Goal: Book appointment/travel/reservation

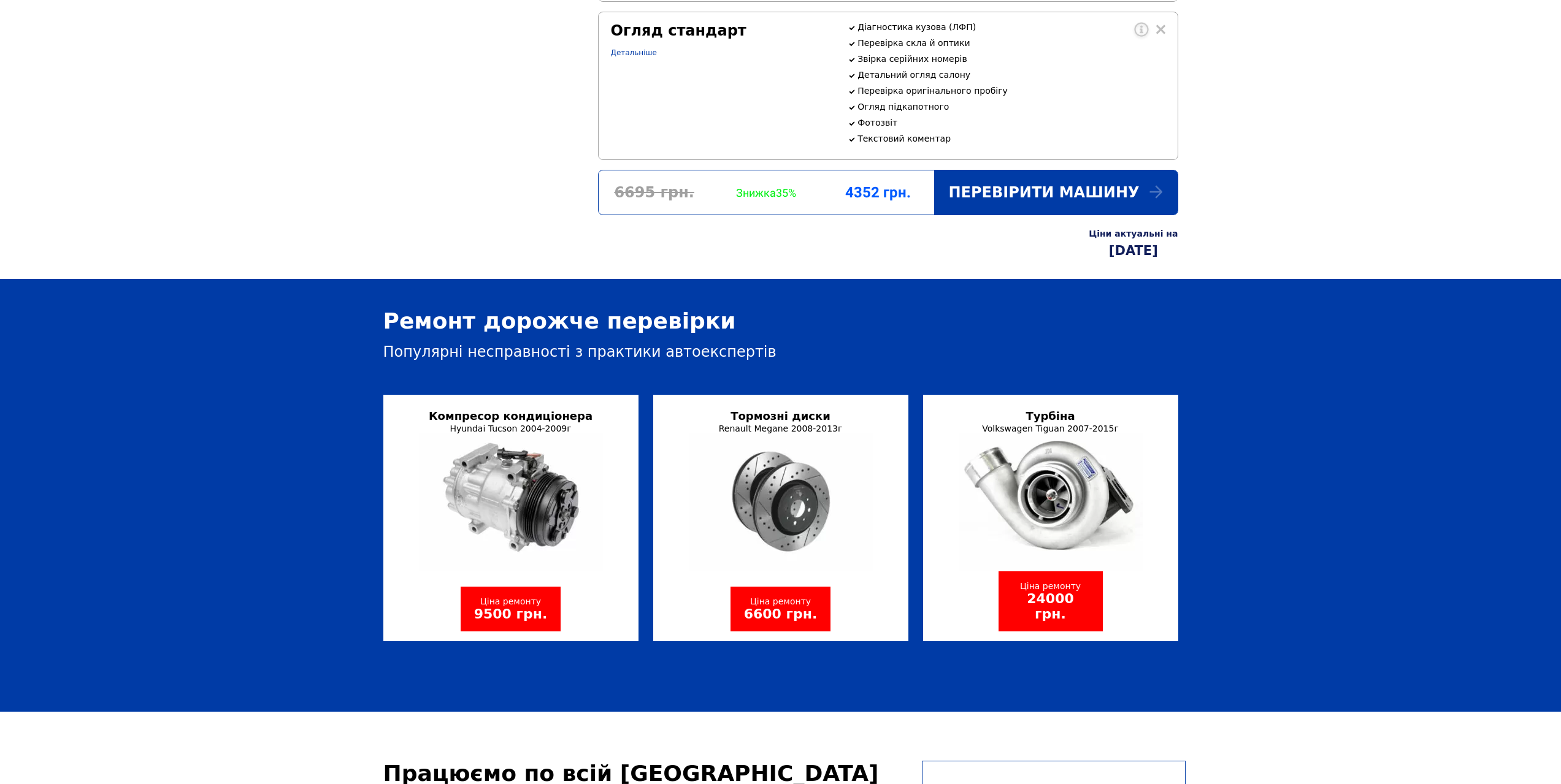
scroll to position [1103, 0]
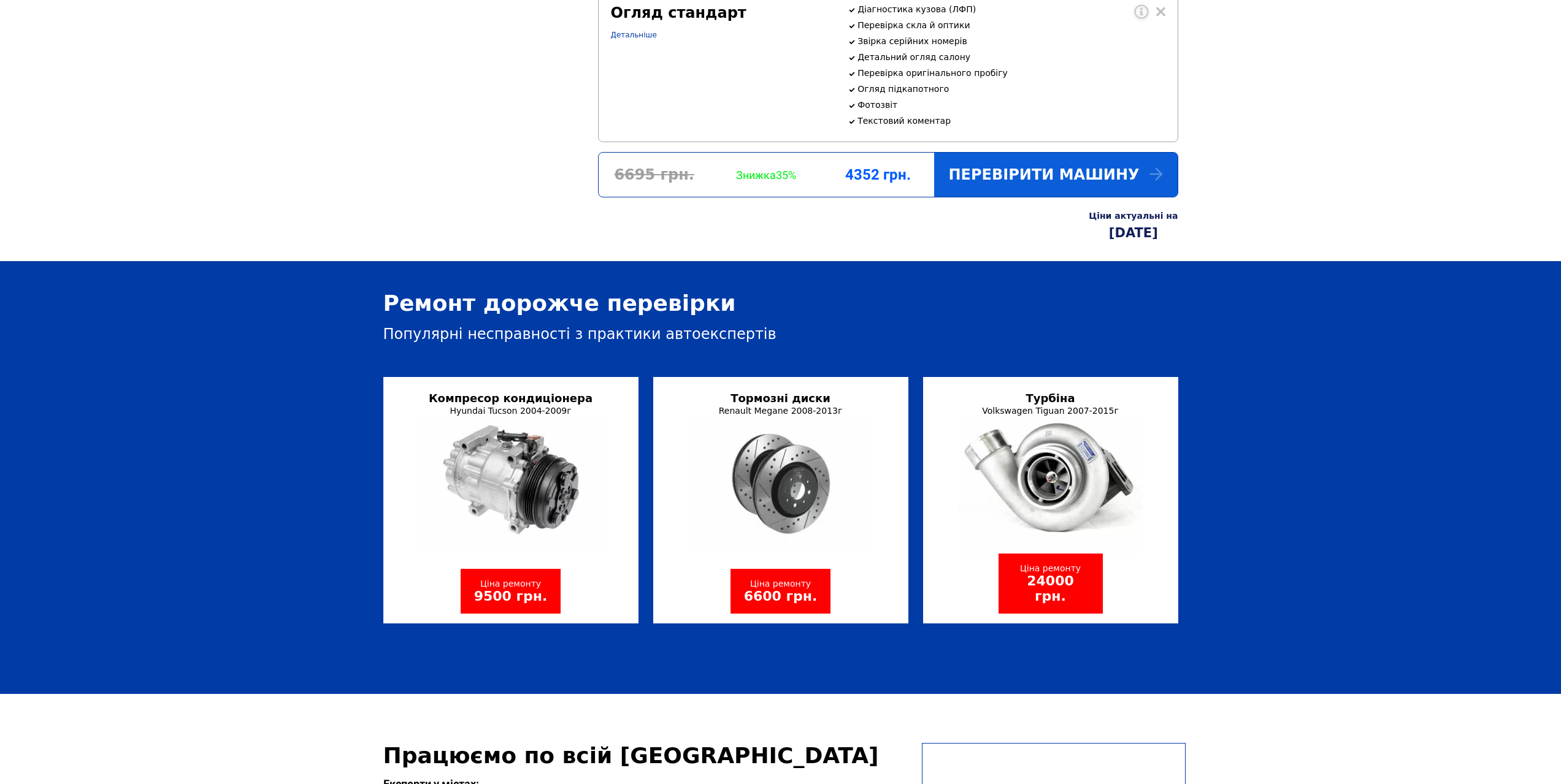
click at [1055, 197] on div "Перевірити машину" at bounding box center [1056, 174] width 243 height 44
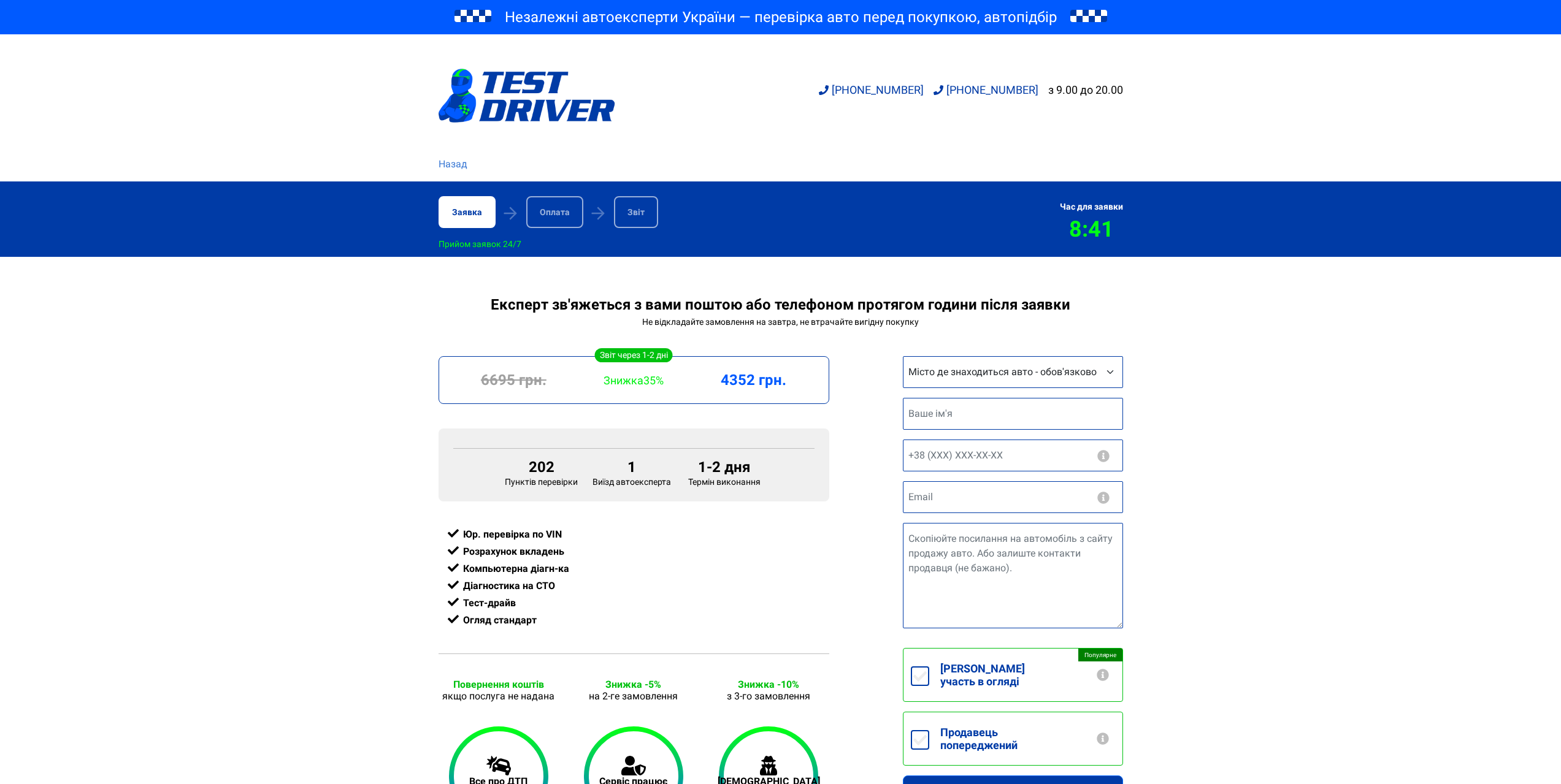
click at [457, 161] on link "Назад" at bounding box center [452, 164] width 29 height 15
